Goal: Navigation & Orientation: Find specific page/section

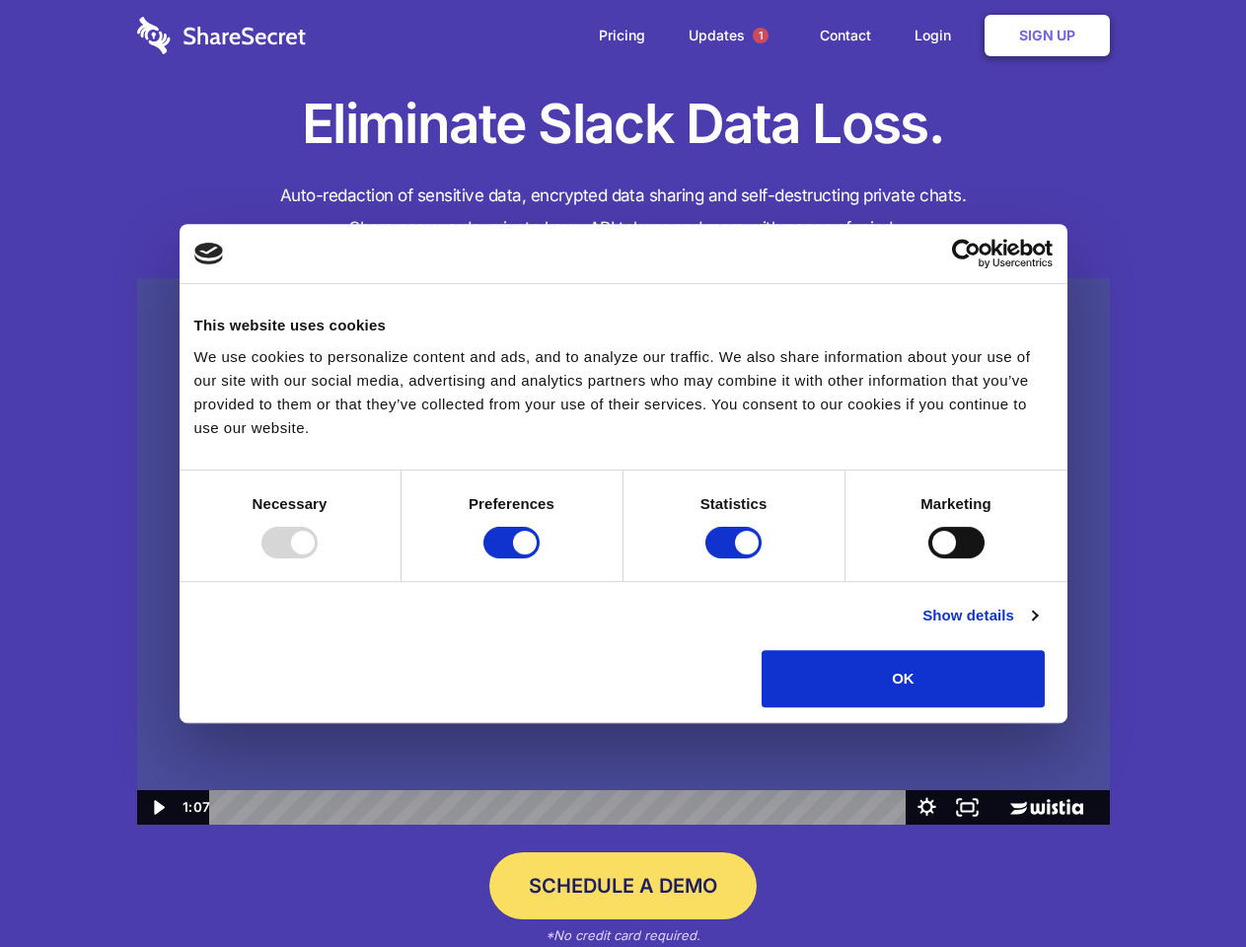
click at [622, 473] on img at bounding box center [623, 551] width 973 height 547
click at [318, 558] on div at bounding box center [289, 543] width 56 height 32
click at [540, 558] on input "Preferences" at bounding box center [511, 543] width 56 height 32
checkbox input "false"
click at [736, 558] on input "Statistics" at bounding box center [733, 543] width 56 height 32
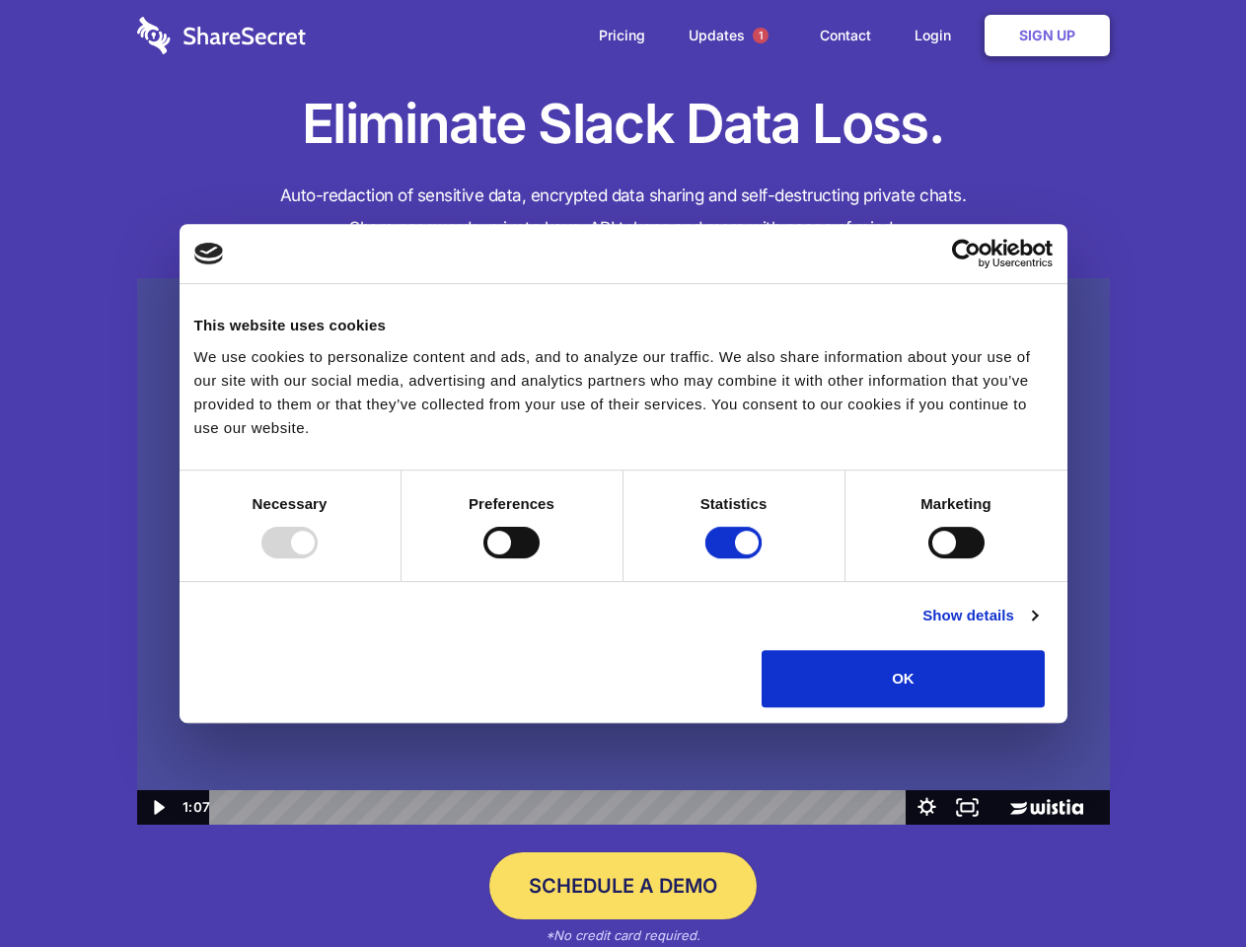
checkbox input "false"
click at [928, 558] on input "Marketing" at bounding box center [956, 543] width 56 height 32
checkbox input "true"
click at [1037, 627] on link "Show details" at bounding box center [979, 616] width 114 height 24
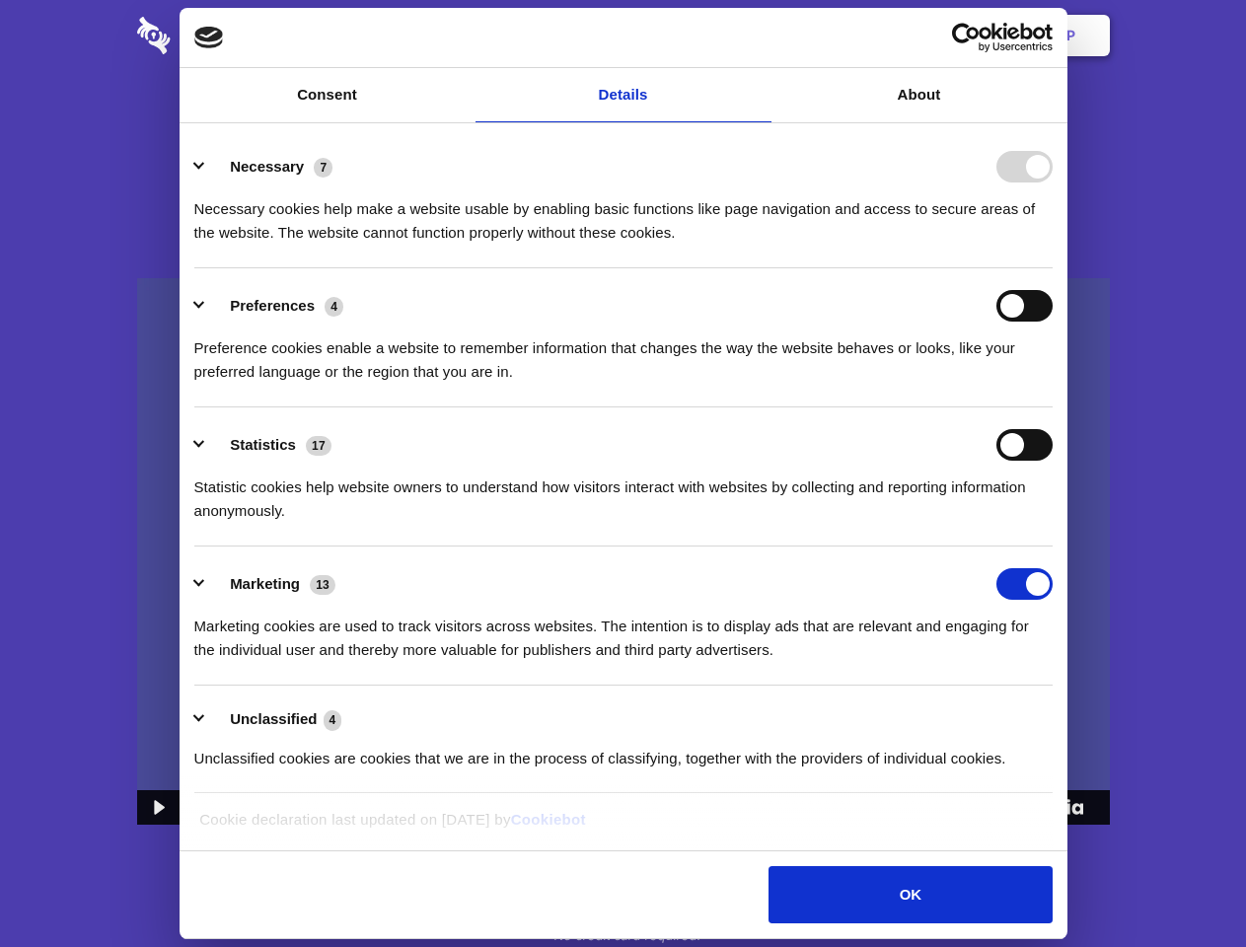
click at [1052, 268] on li "Necessary 7 Necessary cookies help make a website usable by enabling basic func…" at bounding box center [623, 198] width 858 height 139
click at [759, 36] on span "1" at bounding box center [761, 36] width 32 height 32
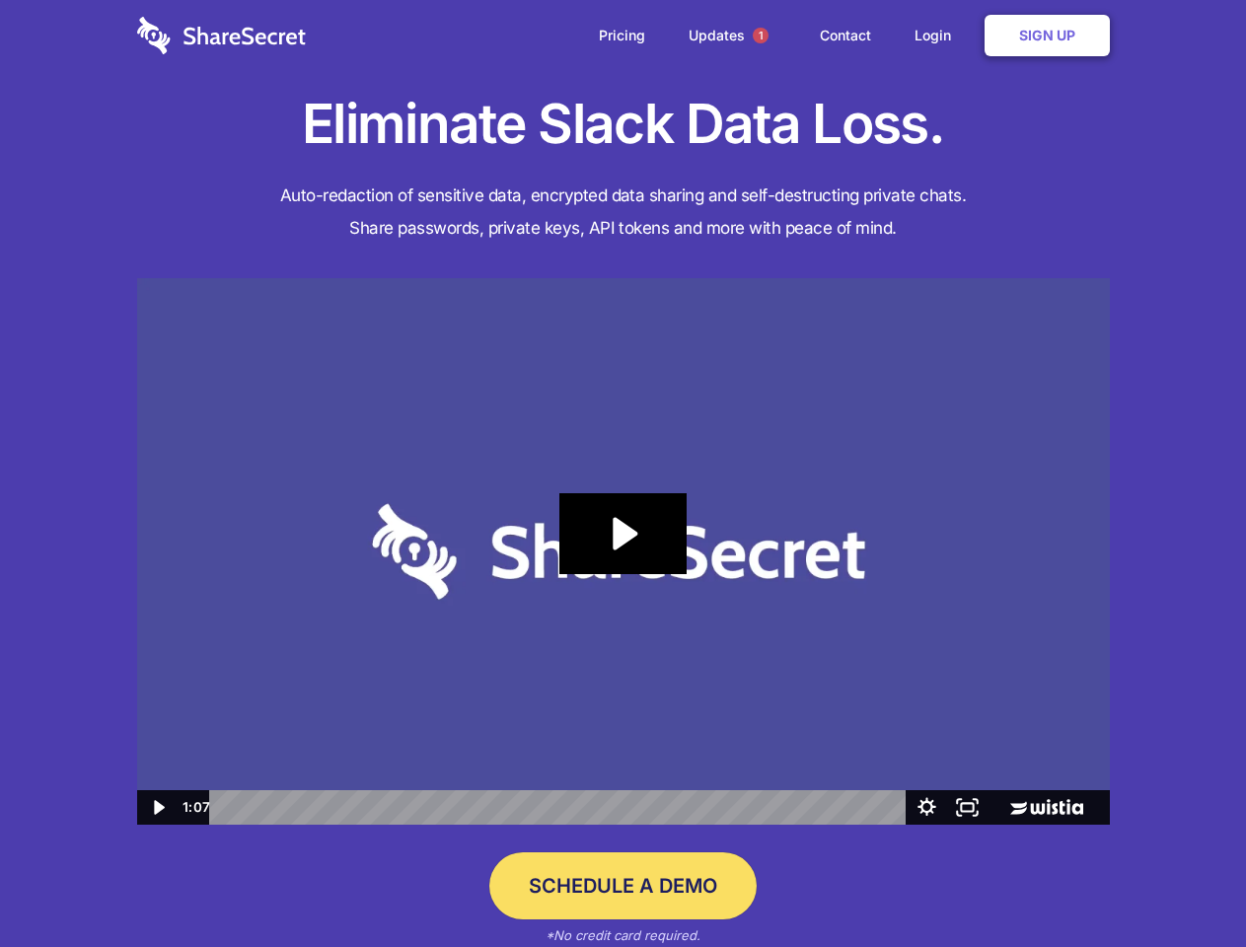
click at [623, 551] on icon "Play Video: Sharesecret Slack Extension" at bounding box center [622, 533] width 126 height 81
